Goal: Information Seeking & Learning: Learn about a topic

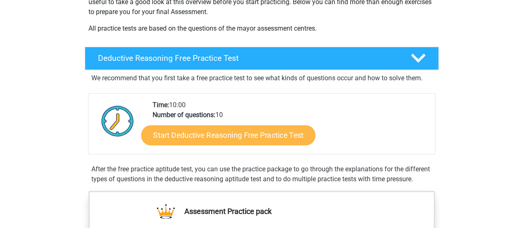
scroll to position [165, 0]
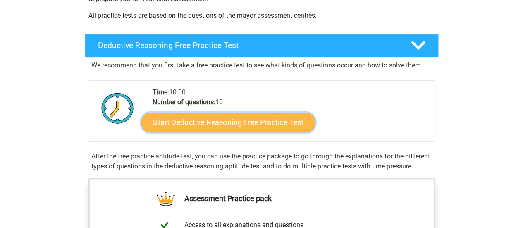
click at [231, 117] on link "Start Deductive Reasoning Free Practice Test" at bounding box center [228, 122] width 174 height 20
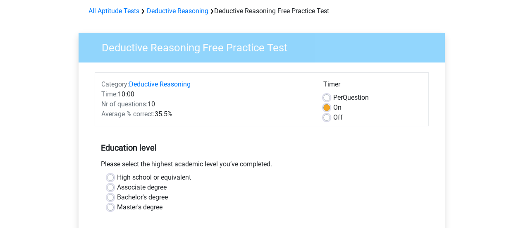
scroll to position [83, 0]
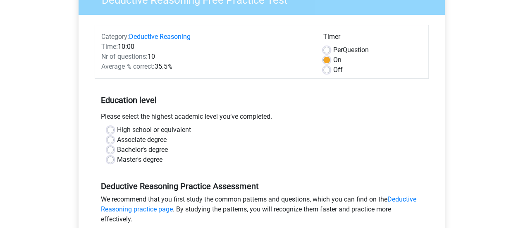
click at [114, 147] on div "Bachelor's degree" at bounding box center [261, 150] width 309 height 10
click at [117, 147] on label "Bachelor's degree" at bounding box center [142, 150] width 51 height 10
click at [109, 147] on input "Bachelor's degree" at bounding box center [110, 149] width 7 height 8
radio input "true"
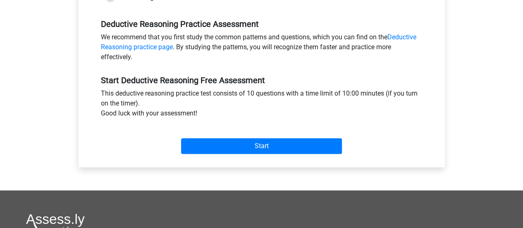
scroll to position [248, 0]
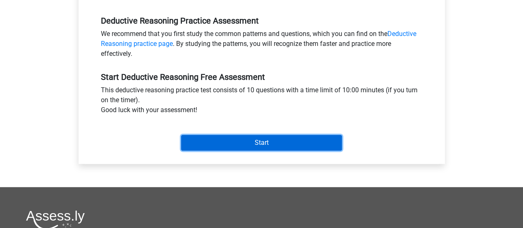
click at [254, 137] on input "Start" at bounding box center [261, 143] width 161 height 16
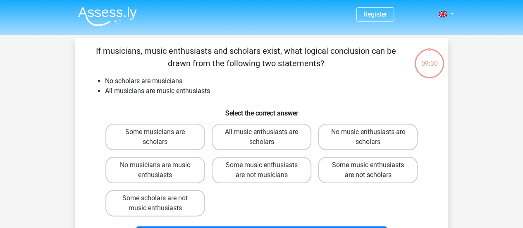
click at [339, 176] on label "Some music enthusiasts are not scholars" at bounding box center [368, 170] width 100 height 26
click at [368, 170] on input "Some music enthusiasts are not scholars" at bounding box center [370, 167] width 5 height 5
radio input "true"
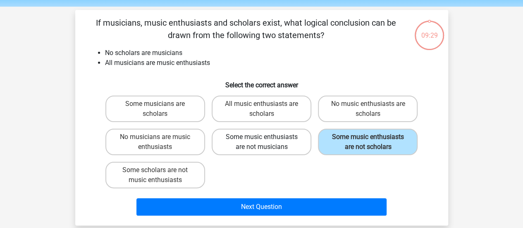
scroll to position [41, 0]
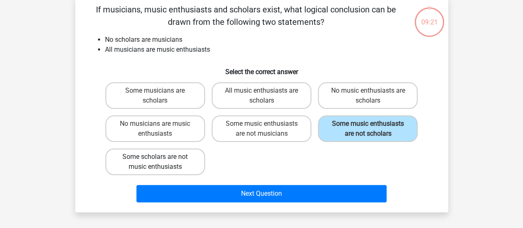
click at [162, 159] on label "Some scholars are not music enthusiasts" at bounding box center [155, 161] width 100 height 26
click at [160, 159] on input "Some scholars are not music enthusiasts" at bounding box center [157, 159] width 5 height 5
radio input "true"
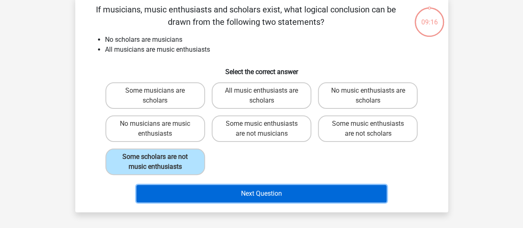
click at [245, 195] on button "Next Question" at bounding box center [261, 193] width 250 height 17
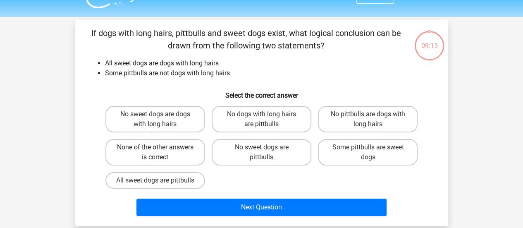
scroll to position [0, 0]
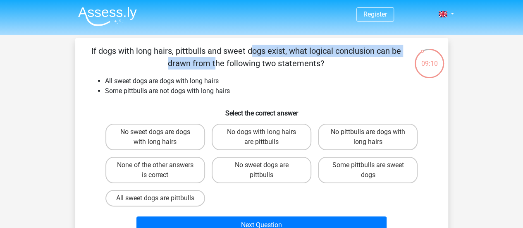
drag, startPoint x: 91, startPoint y: 48, endPoint x: 283, endPoint y: 53, distance: 191.8
click at [283, 53] on p "If dogs with long hairs, pittbulls and sweet dogs exist, what logical conclusio…" at bounding box center [245, 57] width 315 height 25
click at [244, 52] on p "If dogs with long hairs, pittbulls and sweet dogs exist, what logical conclusio…" at bounding box center [245, 57] width 315 height 25
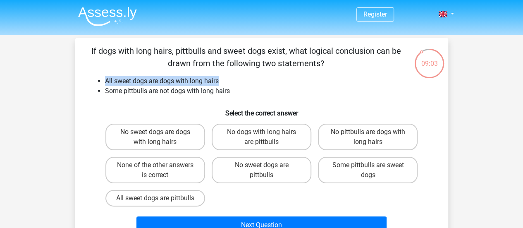
drag, startPoint x: 102, startPoint y: 81, endPoint x: 219, endPoint y: 81, distance: 117.3
click at [219, 81] on ul "All sweet dogs are dogs with long hairs Some pittbulls are not dogs with long h…" at bounding box center [261, 86] width 346 height 20
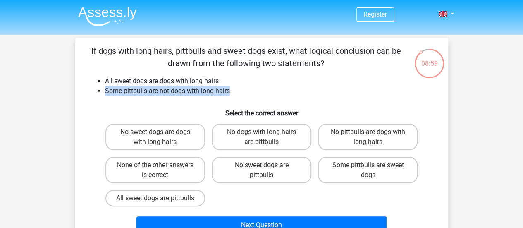
drag, startPoint x: 105, startPoint y: 95, endPoint x: 230, endPoint y: 94, distance: 125.6
click at [230, 94] on li "Some pittbulls are not dogs with long hairs" at bounding box center [270, 91] width 330 height 10
click at [344, 173] on label "Some pittbulls are sweet dogs" at bounding box center [368, 170] width 100 height 26
click at [368, 170] on input "Some pittbulls are sweet dogs" at bounding box center [370, 167] width 5 height 5
radio input "true"
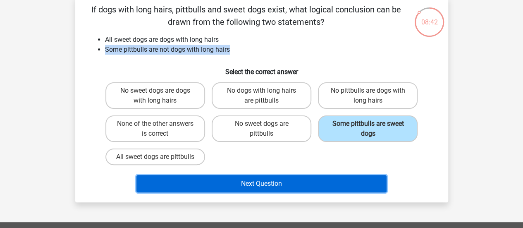
click at [267, 192] on button "Next Question" at bounding box center [261, 183] width 250 height 17
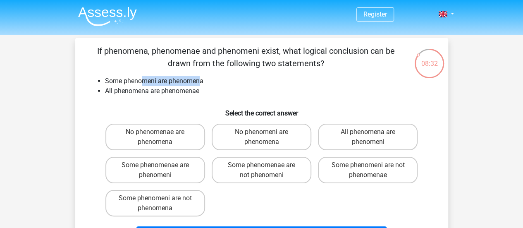
drag, startPoint x: 141, startPoint y: 80, endPoint x: 200, endPoint y: 83, distance: 58.3
click at [200, 83] on li "Some phenomeni are phenomena" at bounding box center [270, 81] width 330 height 10
click at [177, 92] on li "All phenomena are phenomenae" at bounding box center [270, 91] width 330 height 10
drag, startPoint x: 177, startPoint y: 92, endPoint x: 163, endPoint y: 93, distance: 13.7
click at [174, 92] on li "All phenomena are phenomenae" at bounding box center [270, 91] width 330 height 10
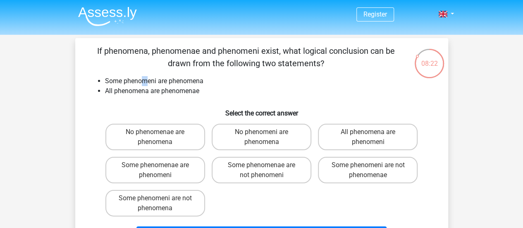
drag, startPoint x: 141, startPoint y: 82, endPoint x: 148, endPoint y: 82, distance: 6.6
click at [148, 82] on li "Some phenomeni are phenomena" at bounding box center [270, 81] width 330 height 10
click at [143, 94] on li "All phenomena are phenomenae" at bounding box center [270, 91] width 330 height 10
click at [131, 172] on label "Some phenomenae are phenomeni" at bounding box center [155, 170] width 100 height 26
click at [155, 170] on input "Some phenomenae are phenomeni" at bounding box center [157, 167] width 5 height 5
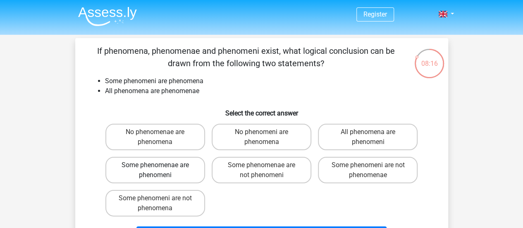
radio input "true"
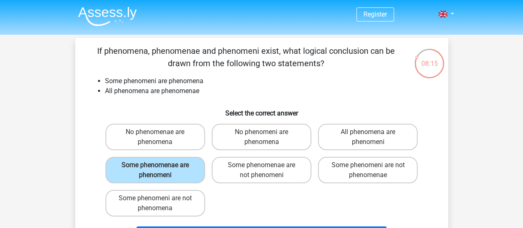
scroll to position [41, 0]
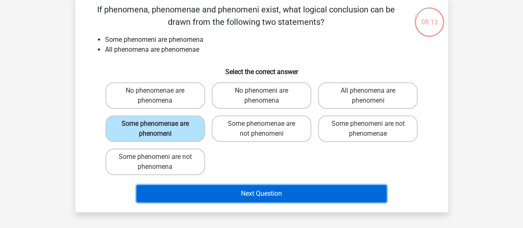
click at [279, 190] on button "Next Question" at bounding box center [261, 193] width 250 height 17
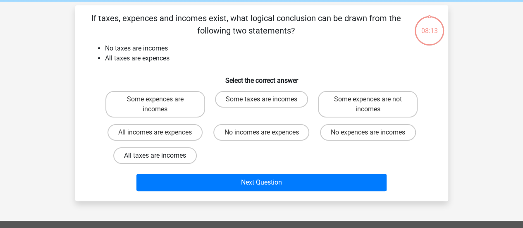
scroll to position [0, 0]
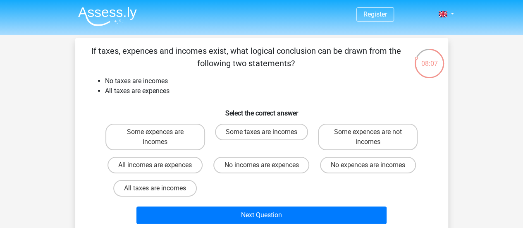
drag, startPoint x: 95, startPoint y: 51, endPoint x: 257, endPoint y: 58, distance: 162.1
click at [257, 58] on p "If taxes, expences and incomes exist, what logical conclusion can be drawn from…" at bounding box center [245, 57] width 315 height 25
drag, startPoint x: 113, startPoint y: 81, endPoint x: 176, endPoint y: 82, distance: 62.4
click at [176, 82] on li "No taxes are incomes" at bounding box center [270, 81] width 330 height 10
drag, startPoint x: 106, startPoint y: 95, endPoint x: 172, endPoint y: 94, distance: 66.1
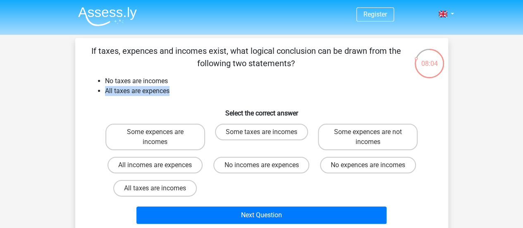
click at [172, 94] on li "All taxes are expences" at bounding box center [270, 91] width 330 height 10
click at [107, 99] on div "If taxes, expences and incomes exist, what logical conclusion can be drawn from…" at bounding box center [261, 136] width 366 height 182
click at [259, 166] on label "No incomes are expences" at bounding box center [261, 165] width 96 height 17
click at [261, 166] on input "No incomes are expences" at bounding box center [263, 167] width 5 height 5
radio input "true"
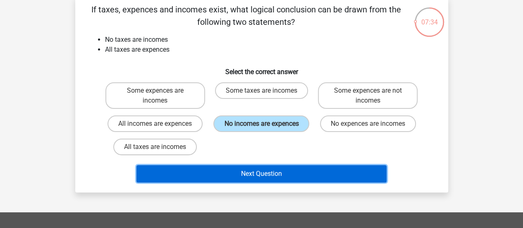
click at [259, 176] on button "Next Question" at bounding box center [261, 173] width 250 height 17
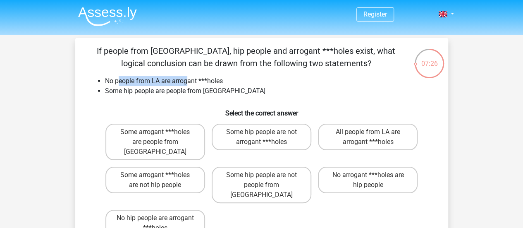
drag, startPoint x: 117, startPoint y: 80, endPoint x: 187, endPoint y: 80, distance: 69.8
click at [187, 80] on li "No people from LA are arrogant ***holes" at bounding box center [270, 81] width 330 height 10
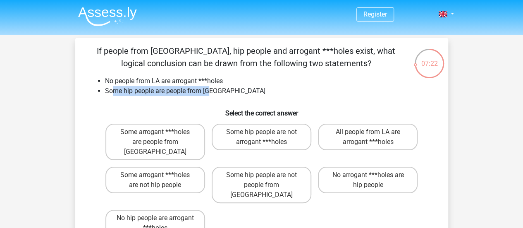
drag, startPoint x: 112, startPoint y: 93, endPoint x: 213, endPoint y: 93, distance: 101.2
click at [213, 93] on li "Some hip people are people from [GEOGRAPHIC_DATA]" at bounding box center [270, 91] width 330 height 10
click at [282, 146] on label "Some hip people are not arrogant ***holes" at bounding box center [262, 137] width 100 height 26
click at [266, 137] on input "Some hip people are not arrogant ***holes" at bounding box center [263, 134] width 5 height 5
radio input "true"
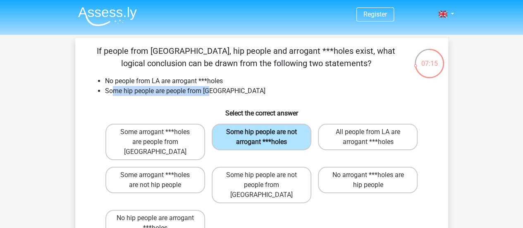
scroll to position [41, 0]
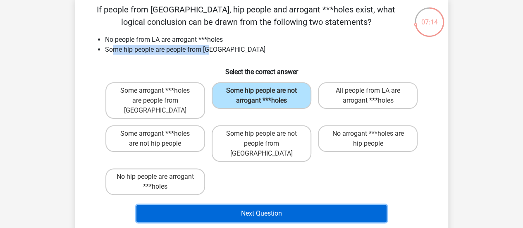
click at [269, 204] on button "Next Question" at bounding box center [261, 212] width 250 height 17
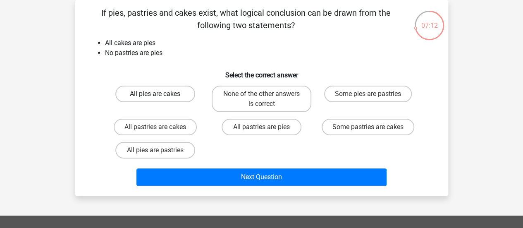
scroll to position [0, 0]
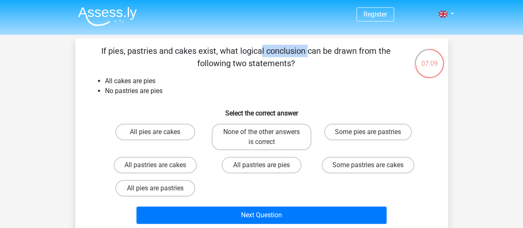
drag, startPoint x: 100, startPoint y: 52, endPoint x: 145, endPoint y: 53, distance: 44.6
click at [145, 53] on p "If pies, pastries and cakes exist, what logical conclusion can be drawn from th…" at bounding box center [245, 57] width 315 height 25
click at [101, 52] on p "If pies, pastries and cakes exist, what logical conclusion can be drawn from th…" at bounding box center [245, 57] width 315 height 25
drag, startPoint x: 101, startPoint y: 52, endPoint x: 256, endPoint y: 61, distance: 155.6
click at [256, 61] on p "If pies, pastries and cakes exist, what logical conclusion can be drawn from th…" at bounding box center [245, 57] width 315 height 25
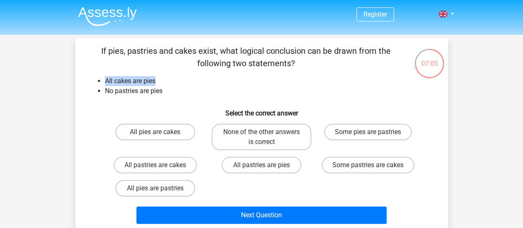
drag, startPoint x: 106, startPoint y: 82, endPoint x: 162, endPoint y: 84, distance: 55.8
click at [164, 81] on li "All cakes are pies" at bounding box center [270, 81] width 330 height 10
drag, startPoint x: 106, startPoint y: 94, endPoint x: 174, endPoint y: 93, distance: 67.8
click at [174, 93] on li "No pastries are pies" at bounding box center [270, 91] width 330 height 10
click at [173, 108] on h6 "Select the correct answer" at bounding box center [261, 109] width 346 height 14
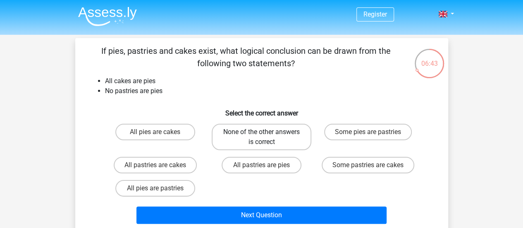
click at [215, 136] on label "None of the other answers is correct" at bounding box center [262, 137] width 100 height 26
click at [261, 136] on input "None of the other answers is correct" at bounding box center [263, 134] width 5 height 5
radio input "true"
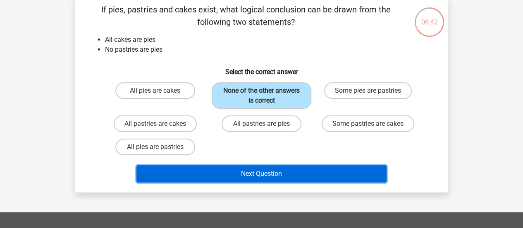
click at [230, 166] on button "Next Question" at bounding box center [261, 173] width 250 height 17
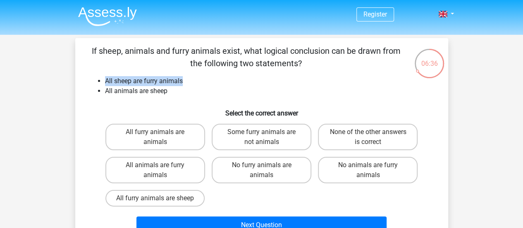
drag, startPoint x: 106, startPoint y: 82, endPoint x: 183, endPoint y: 83, distance: 76.4
click at [183, 83] on li "All sheep are furry animals" at bounding box center [270, 81] width 330 height 10
drag, startPoint x: 107, startPoint y: 95, endPoint x: 178, endPoint y: 95, distance: 71.1
click at [178, 95] on li "All animals are sheep" at bounding box center [270, 91] width 330 height 10
click at [359, 127] on label "None of the other answers is correct" at bounding box center [368, 137] width 100 height 26
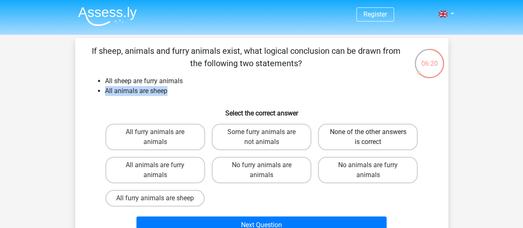
click at [368, 132] on input "None of the other answers is correct" at bounding box center [370, 134] width 5 height 5
radio input "true"
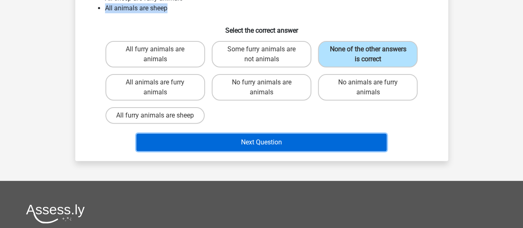
click at [312, 144] on button "Next Question" at bounding box center [261, 141] width 250 height 17
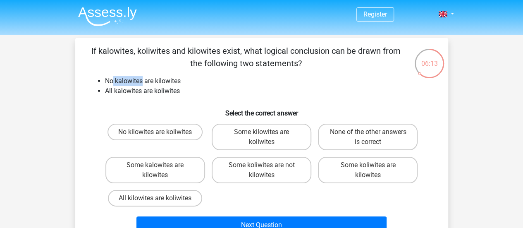
drag, startPoint x: 113, startPoint y: 84, endPoint x: 143, endPoint y: 84, distance: 29.7
click at [143, 84] on li "No kalowites are kilowites" at bounding box center [270, 81] width 330 height 10
drag, startPoint x: 156, startPoint y: 80, endPoint x: 186, endPoint y: 81, distance: 29.8
click at [186, 81] on li "No kalowites are kilowites" at bounding box center [270, 81] width 330 height 10
drag, startPoint x: 115, startPoint y: 91, endPoint x: 138, endPoint y: 91, distance: 23.1
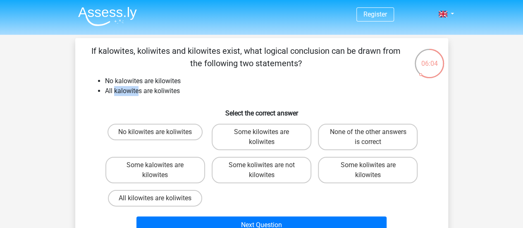
click at [138, 91] on li "All kalowites are koliwites" at bounding box center [270, 91] width 330 height 10
drag, startPoint x: 153, startPoint y: 92, endPoint x: 178, endPoint y: 102, distance: 27.6
click at [177, 102] on div "If kalowites, koliwites and kilowites exist, what logical conclusion can be dra…" at bounding box center [261, 141] width 366 height 192
click at [126, 80] on li "No kalowites are kilowites" at bounding box center [270, 81] width 330 height 10
drag, startPoint x: 126, startPoint y: 80, endPoint x: 121, endPoint y: 80, distance: 5.4
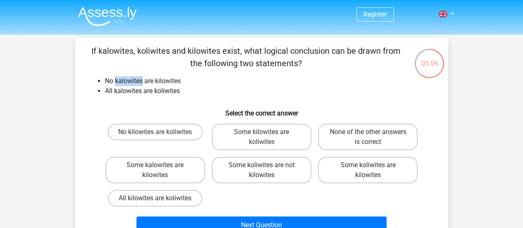
click at [121, 80] on li "No kalowites are kilowites" at bounding box center [270, 81] width 330 height 10
drag, startPoint x: 169, startPoint y: 82, endPoint x: 183, endPoint y: 82, distance: 14.5
click at [183, 82] on li "No kalowites are kilowites" at bounding box center [270, 81] width 330 height 10
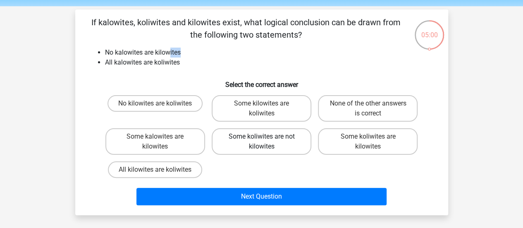
scroll to position [41, 0]
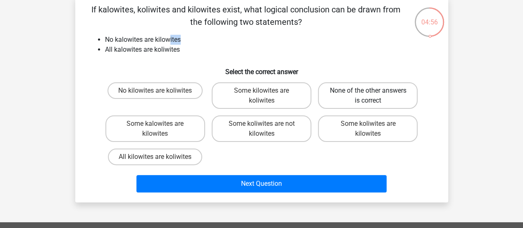
click at [353, 94] on label "None of the other answers is correct" at bounding box center [368, 95] width 100 height 26
click at [368, 94] on input "None of the other answers is correct" at bounding box center [370, 92] width 5 height 5
radio input "true"
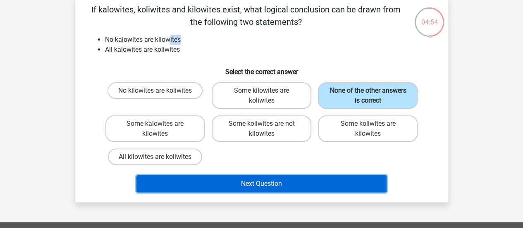
click at [273, 190] on button "Next Question" at bounding box center [261, 183] width 250 height 17
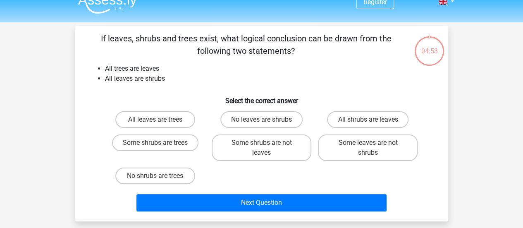
scroll to position [0, 0]
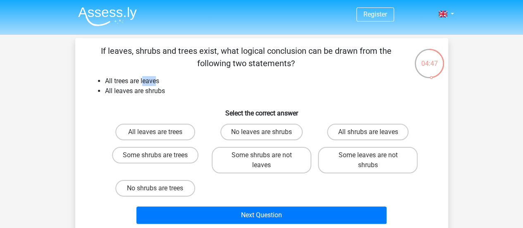
drag, startPoint x: 144, startPoint y: 81, endPoint x: 156, endPoint y: 81, distance: 12.0
click at [156, 81] on li "All trees are leaves" at bounding box center [270, 81] width 330 height 10
drag, startPoint x: 112, startPoint y: 92, endPoint x: 164, endPoint y: 102, distance: 53.1
click at [164, 102] on div "If leaves, shrubs and trees exist, what logical conclusion can be drawn from th…" at bounding box center [261, 136] width 366 height 182
drag, startPoint x: 384, startPoint y: 138, endPoint x: 263, endPoint y: 169, distance: 124.3
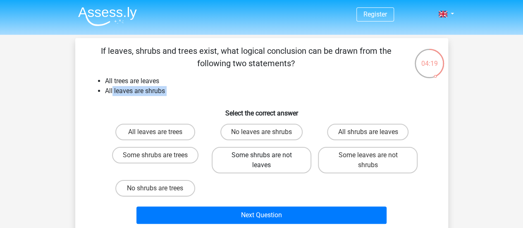
click at [263, 169] on div "All leaves are trees No leaves are shrubs All shrubs are leaves Some shrubs are…" at bounding box center [261, 159] width 319 height 79
click at [263, 169] on label "Some shrubs are not leaves" at bounding box center [262, 160] width 100 height 26
click at [263, 160] on input "Some shrubs are not leaves" at bounding box center [263, 157] width 5 height 5
radio input "true"
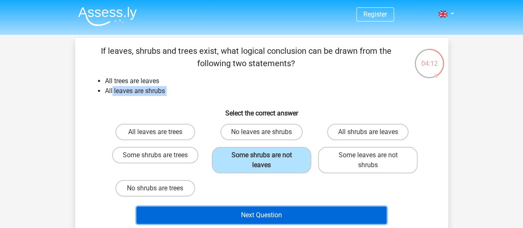
click at [243, 212] on button "Next Question" at bounding box center [261, 214] width 250 height 17
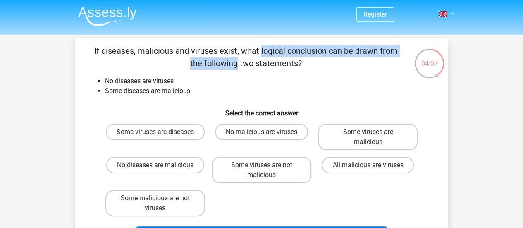
drag, startPoint x: 97, startPoint y: 53, endPoint x: 265, endPoint y: 56, distance: 167.8
click at [274, 56] on p "If diseases, malicious and viruses exist, what logical conclusion can be drawn …" at bounding box center [245, 57] width 315 height 25
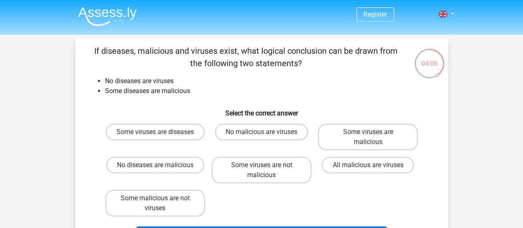
click at [107, 81] on li "No diseases are viruses" at bounding box center [270, 81] width 330 height 10
click at [364, 145] on label "Some viruses are malicious" at bounding box center [368, 137] width 100 height 26
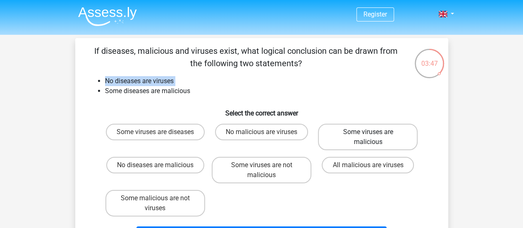
click at [368, 137] on input "Some viruses are malicious" at bounding box center [370, 134] width 5 height 5
radio input "true"
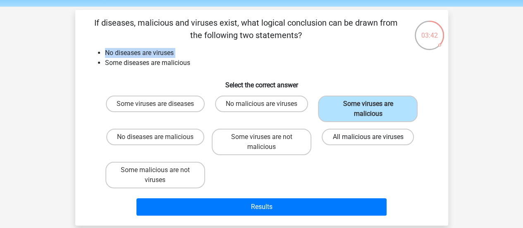
scroll to position [41, 0]
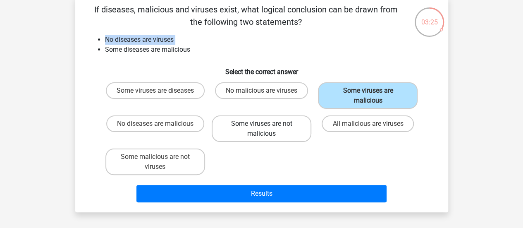
click at [257, 136] on label "Some viruses are not malicious" at bounding box center [262, 128] width 100 height 26
click at [261, 129] on input "Some viruses are not malicious" at bounding box center [263, 126] width 5 height 5
radio input "true"
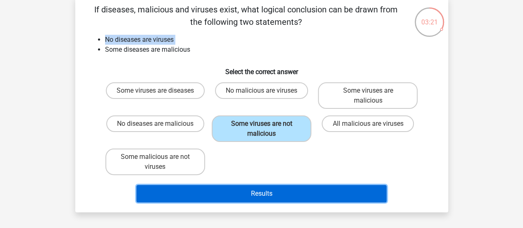
click at [261, 195] on button "Results" at bounding box center [261, 193] width 250 height 17
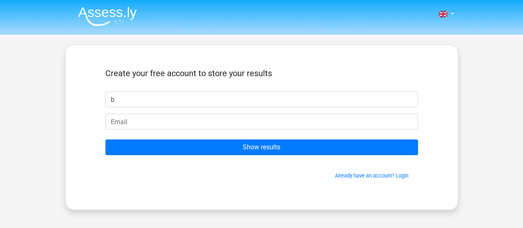
type input "b"
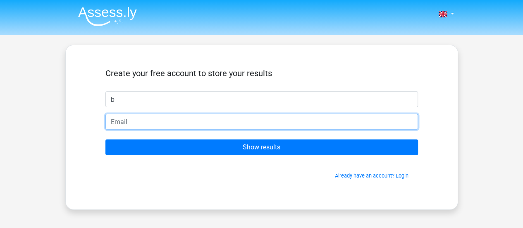
click at [215, 120] on input "email" at bounding box center [261, 122] width 312 height 16
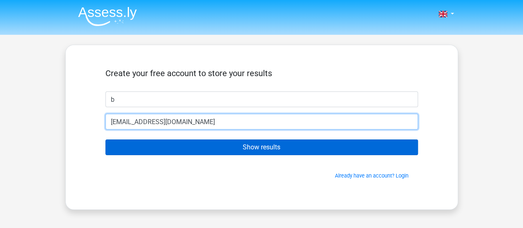
type input "[EMAIL_ADDRESS][DOMAIN_NAME]"
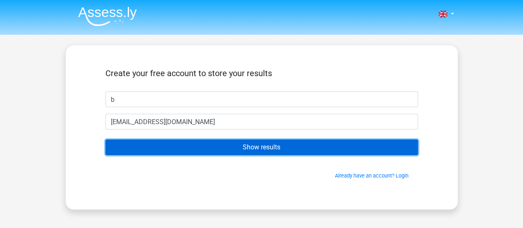
click at [224, 144] on input "Show results" at bounding box center [261, 147] width 312 height 16
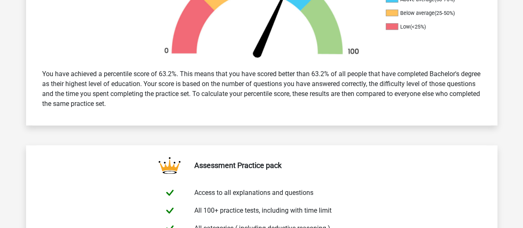
scroll to position [305, 0]
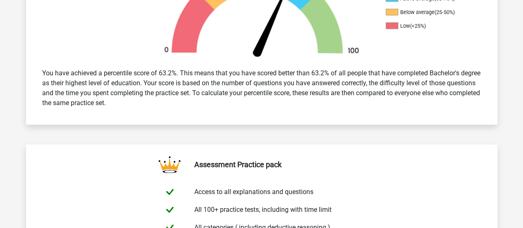
click at [378, 75] on div "You have achieved a percentile score of 63.2%. This means that you have scored …" at bounding box center [261, 88] width 451 height 46
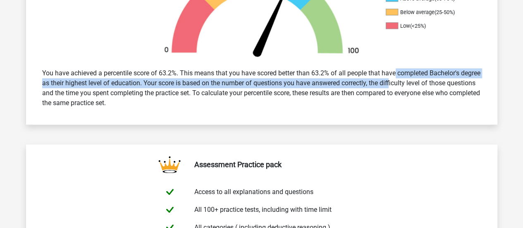
drag, startPoint x: 378, startPoint y: 75, endPoint x: 390, endPoint y: 86, distance: 15.5
click at [390, 86] on div "You have achieved a percentile score of 63.2%. This means that you have scored …" at bounding box center [261, 88] width 451 height 46
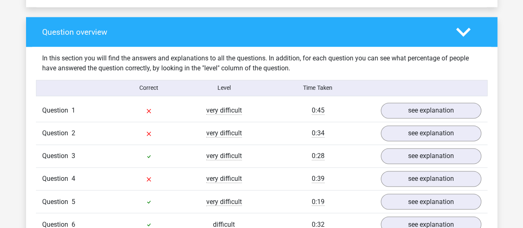
scroll to position [589, 0]
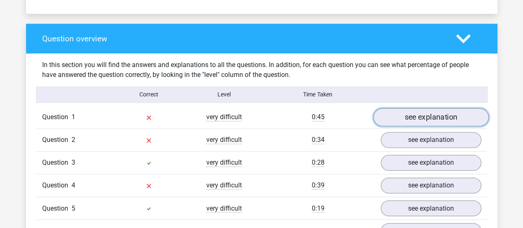
click at [428, 114] on link "see explanation" at bounding box center [430, 117] width 115 height 18
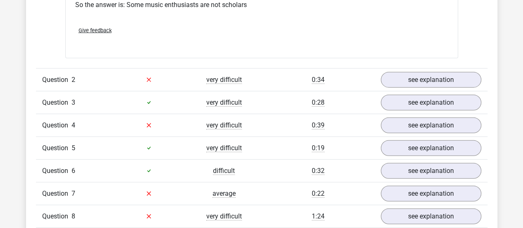
scroll to position [994, 0]
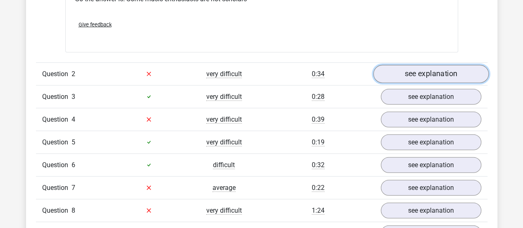
click at [382, 70] on link "see explanation" at bounding box center [430, 74] width 115 height 18
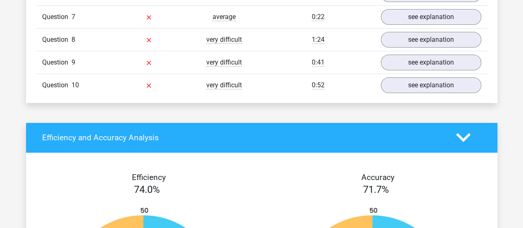
scroll to position [1399, 0]
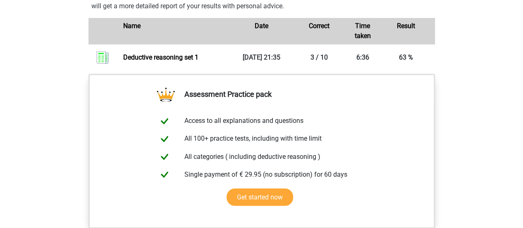
scroll to position [642, 0]
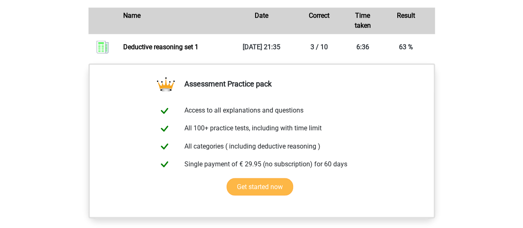
scroll to position [661, 0]
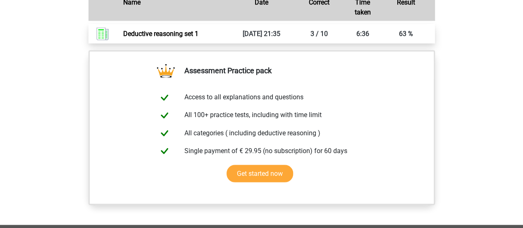
click at [131, 38] on link "Deductive reasoning set 1" at bounding box center [160, 34] width 75 height 8
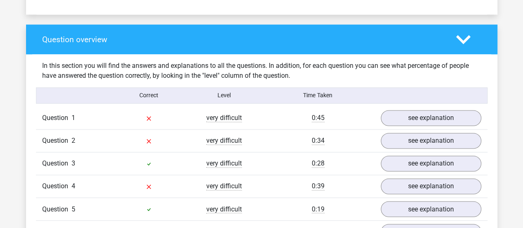
scroll to position [537, 0]
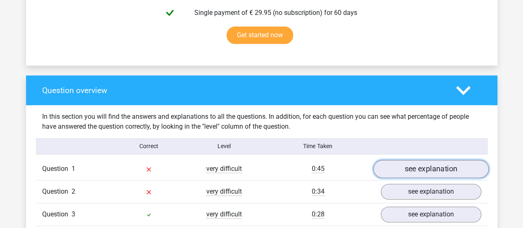
click at [455, 162] on link "see explanation" at bounding box center [430, 168] width 115 height 18
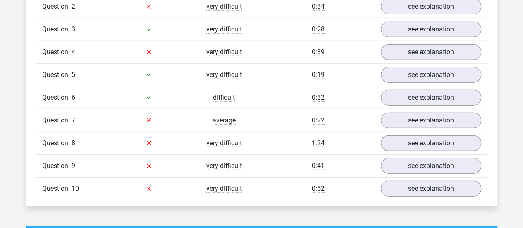
scroll to position [1074, 0]
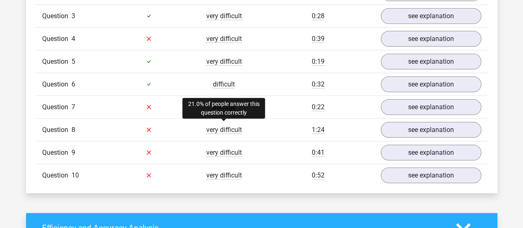
click at [230, 126] on span "very difficult" at bounding box center [224, 130] width 36 height 8
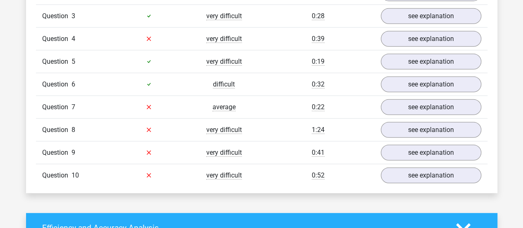
click at [222, 126] on span "very difficult" at bounding box center [224, 130] width 36 height 8
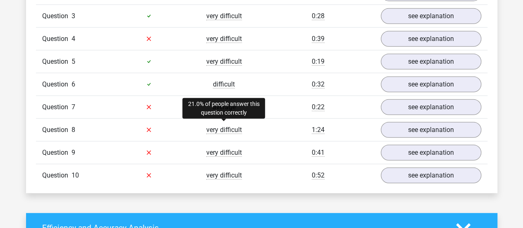
click at [236, 126] on span "very difficult" at bounding box center [224, 130] width 36 height 8
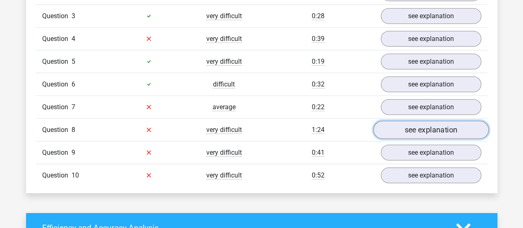
click at [435, 126] on link "see explanation" at bounding box center [430, 130] width 115 height 18
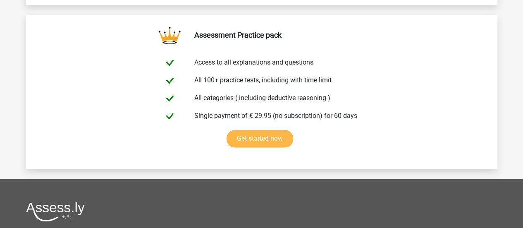
scroll to position [2066, 0]
